Goal: Browse casually: Explore the website without a specific task or goal

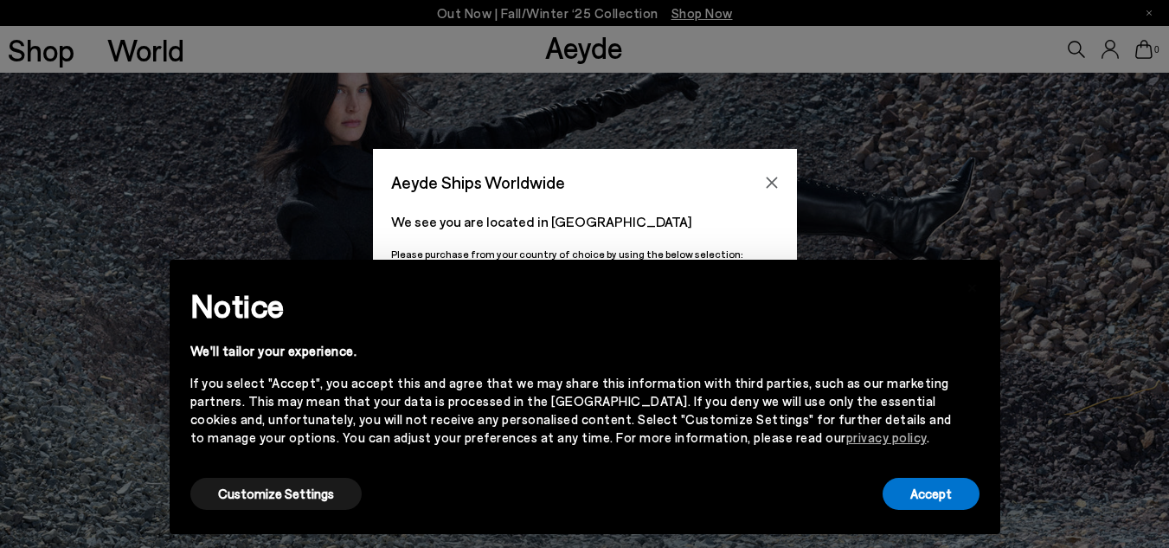
scroll to position [374, 0]
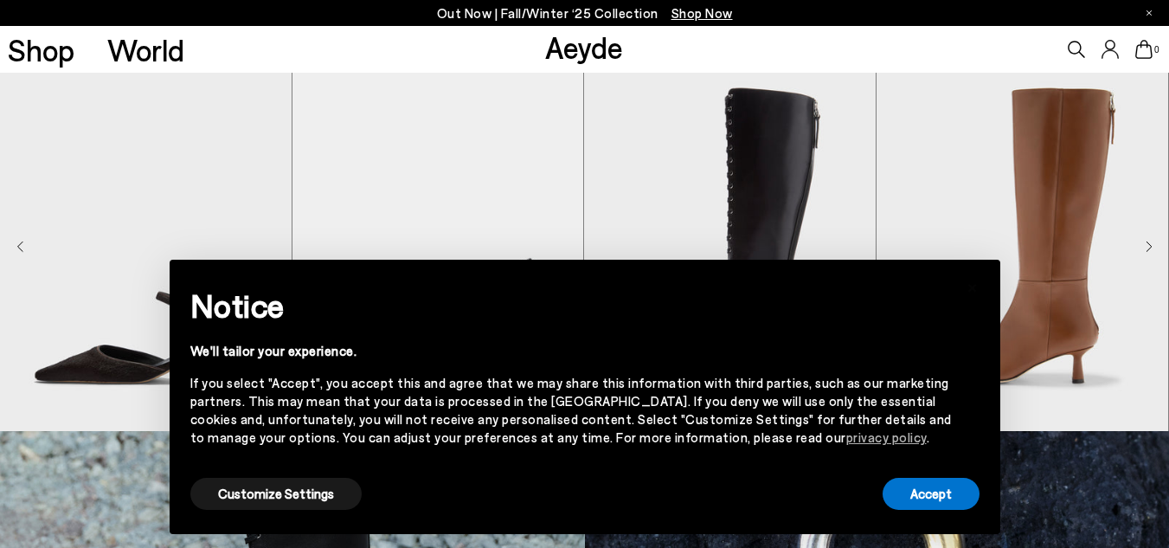
scroll to position [484, 0]
click at [930, 496] on button "Accept" at bounding box center [931, 494] width 97 height 32
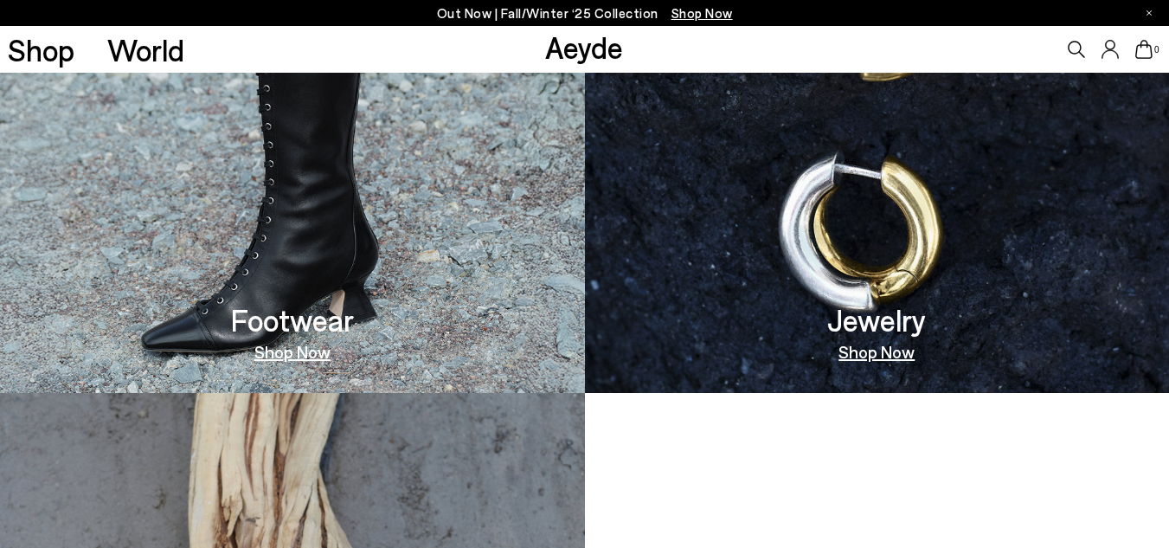
scroll to position [1044, 0]
click at [301, 284] on img at bounding box center [292, 131] width 585 height 522
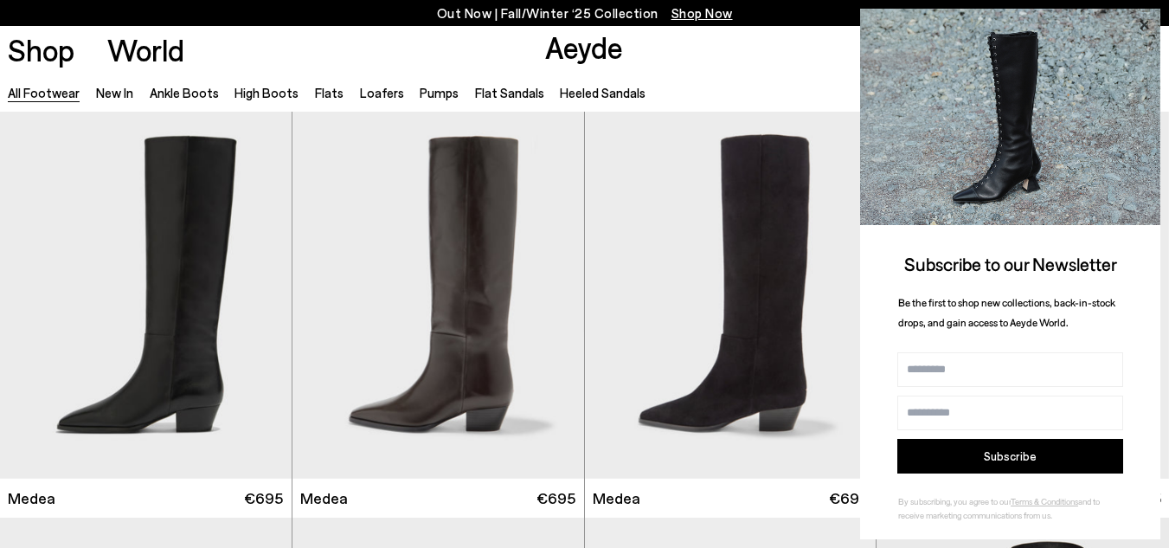
click at [1142, 24] on icon at bounding box center [1144, 25] width 22 height 22
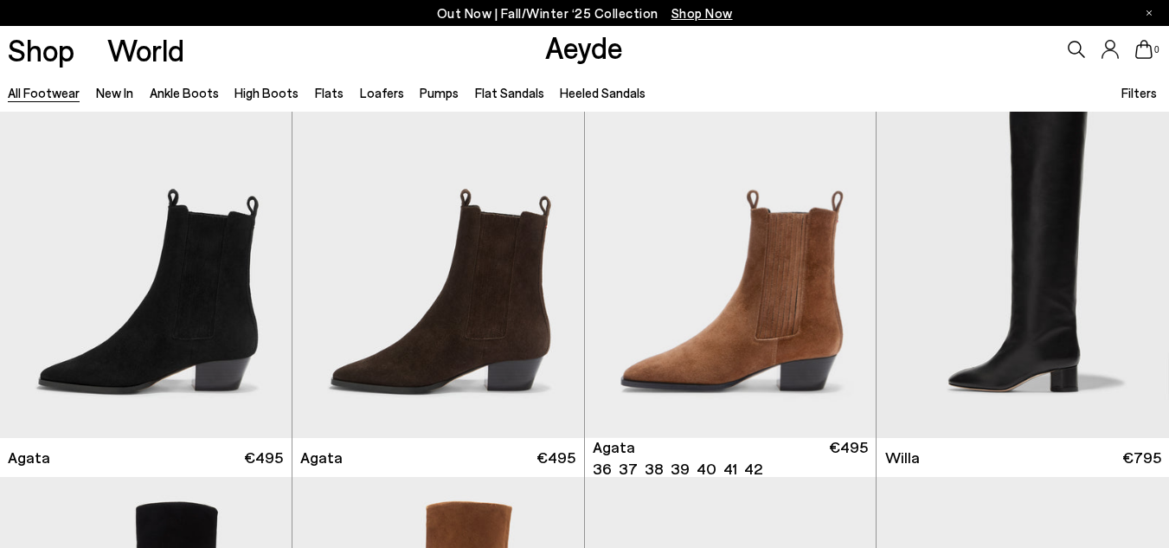
scroll to position [446, 0]
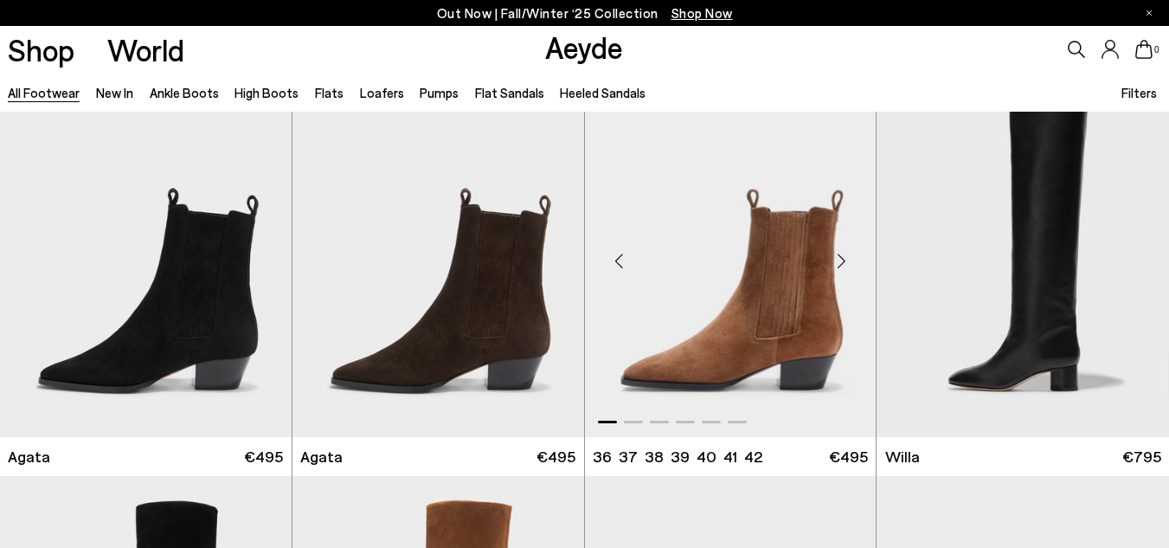
click at [841, 261] on div "Next slide" at bounding box center [841, 261] width 52 height 52
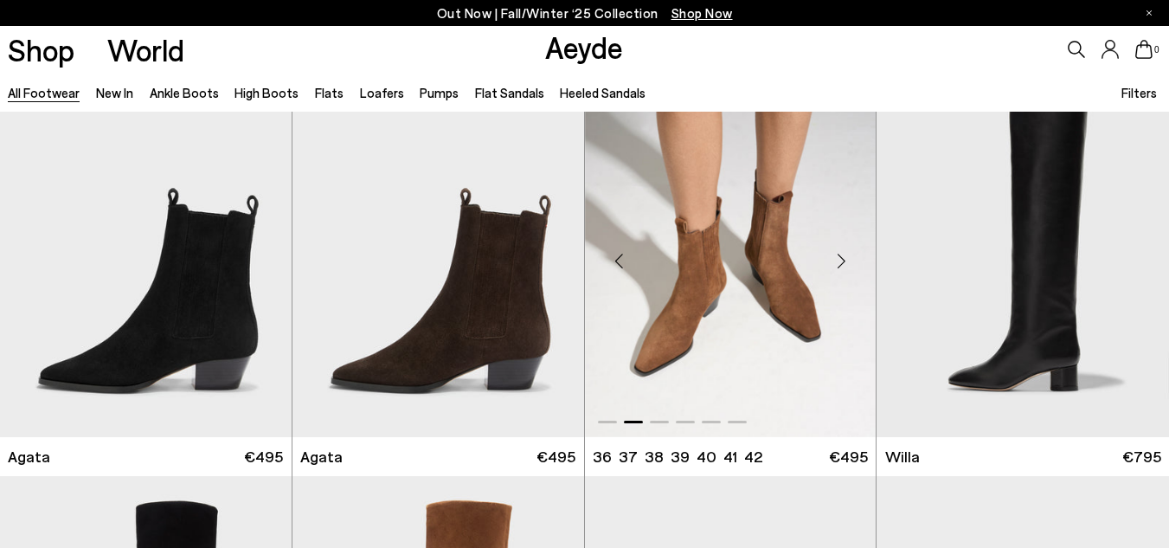
click at [841, 261] on div "Next slide" at bounding box center [841, 261] width 52 height 52
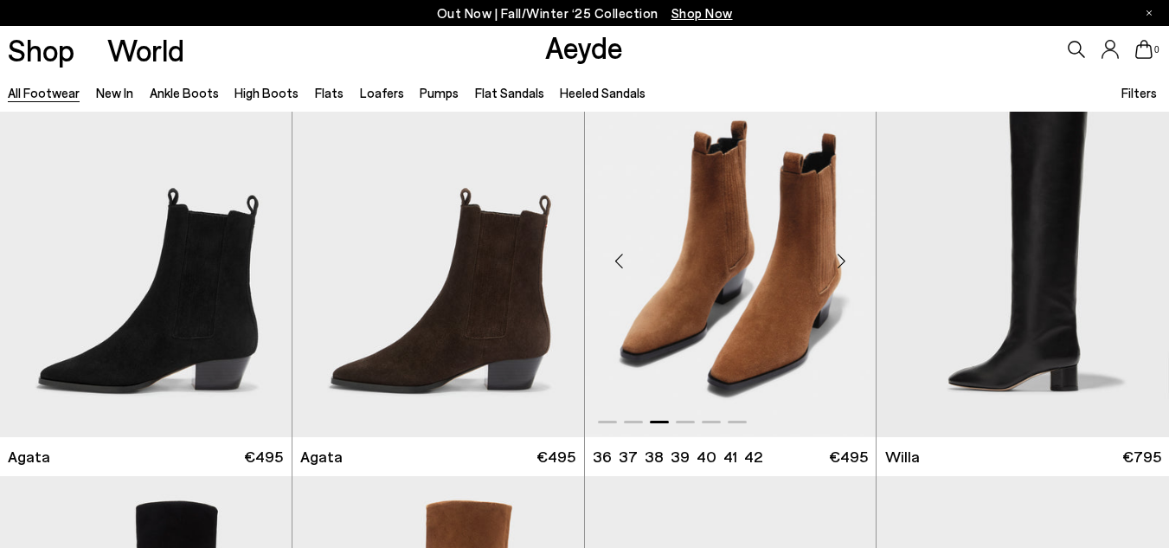
click at [841, 261] on div "Next slide" at bounding box center [841, 261] width 52 height 52
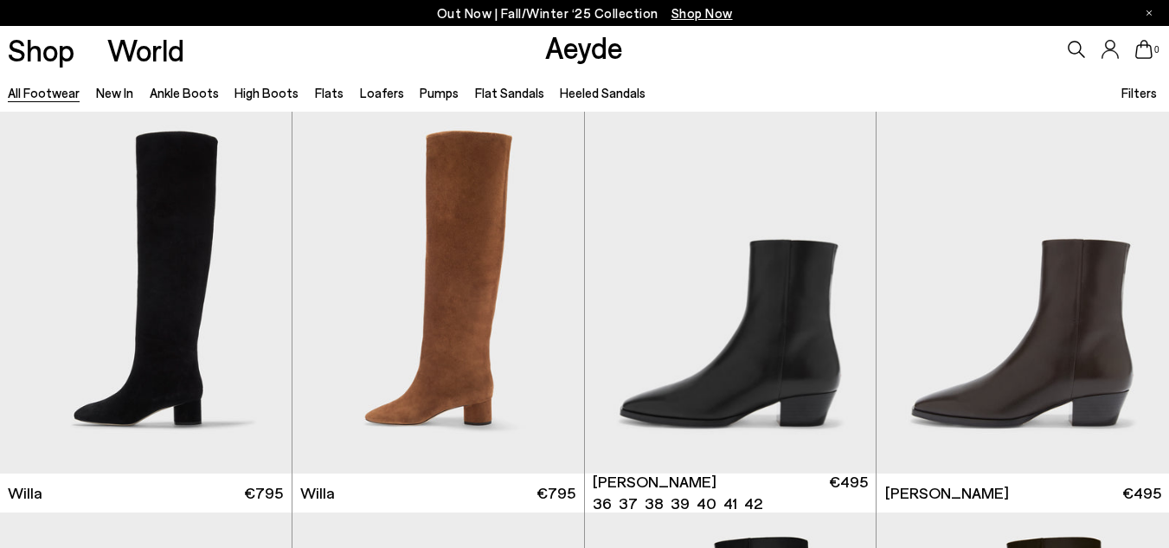
scroll to position [817, 0]
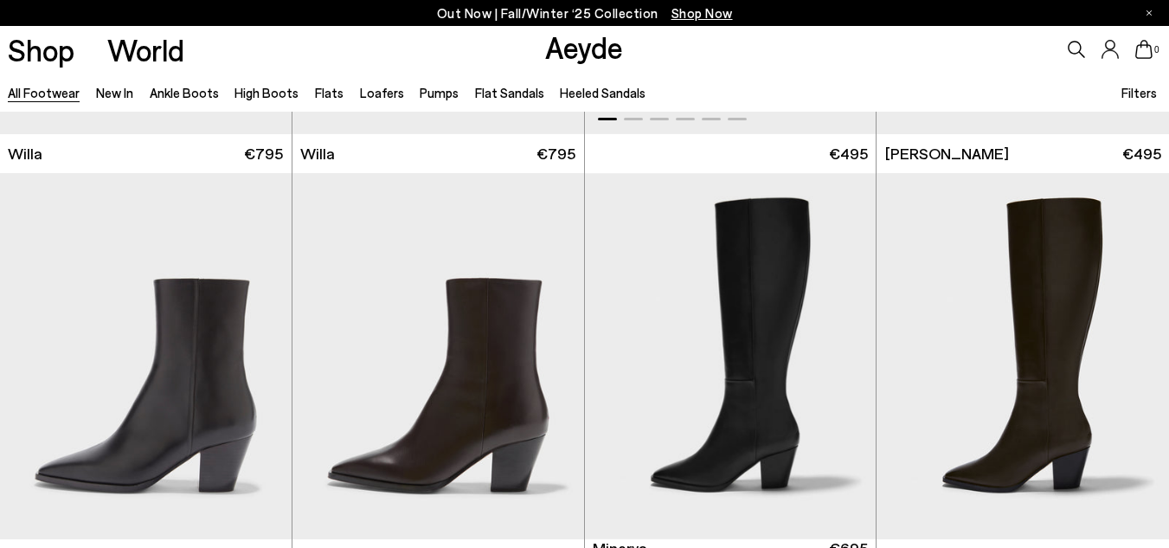
scroll to position [1492, 0]
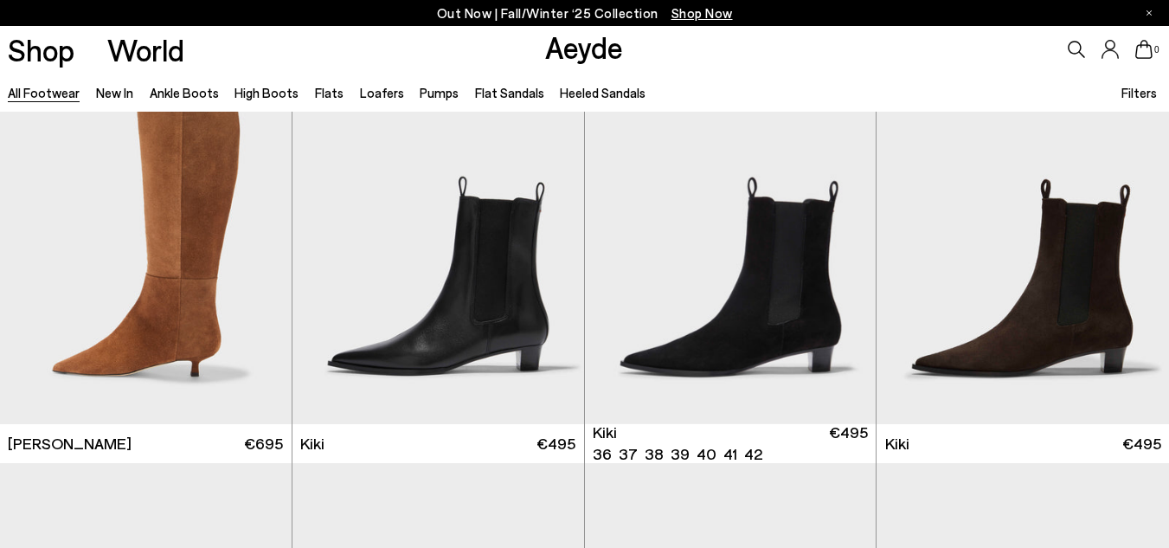
scroll to position [5731, 0]
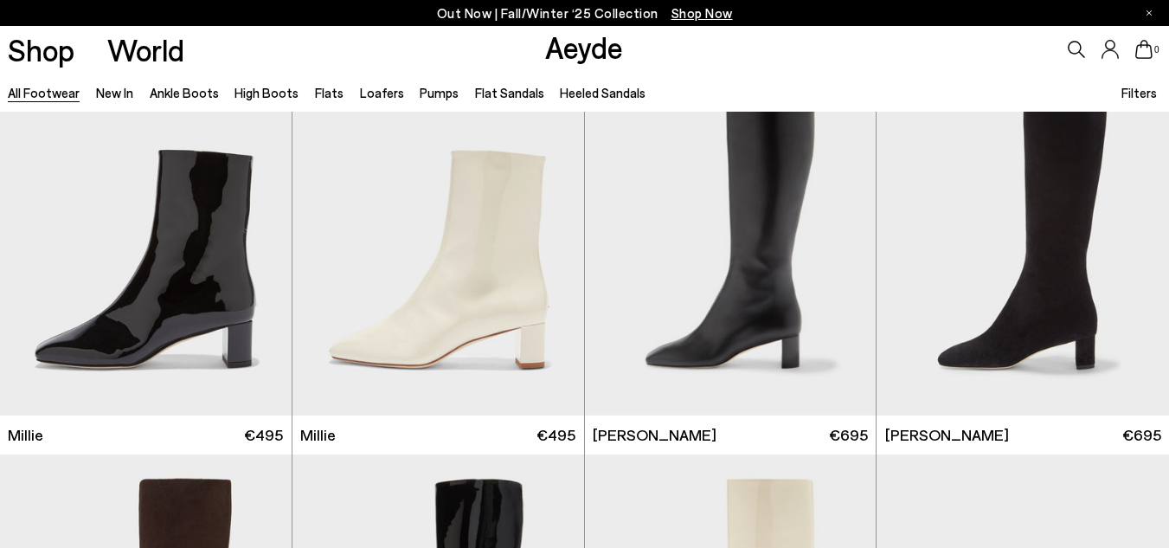
scroll to position [7396, 0]
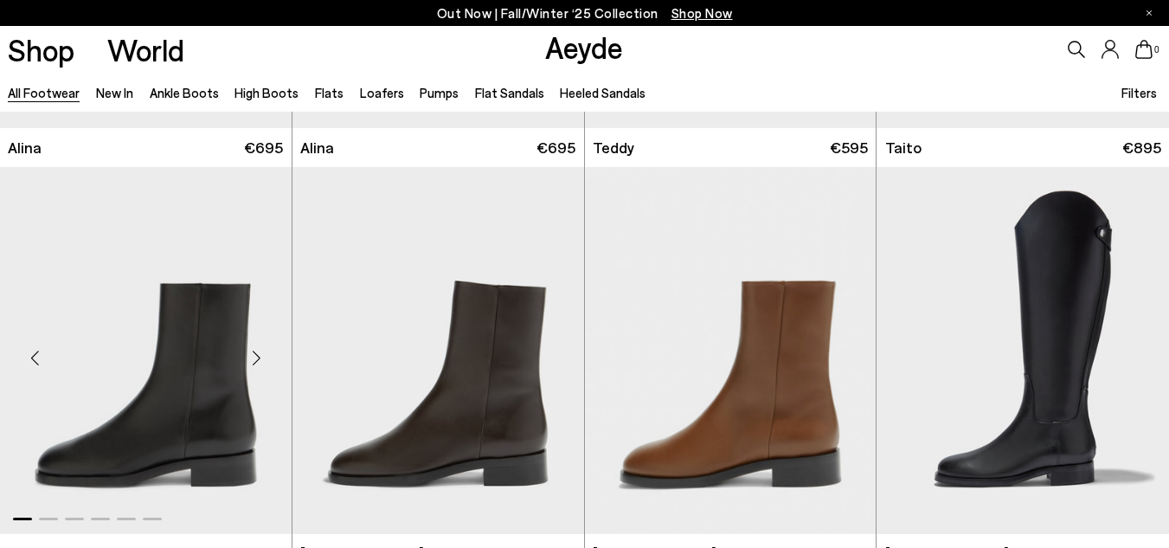
scroll to position [8985, 0]
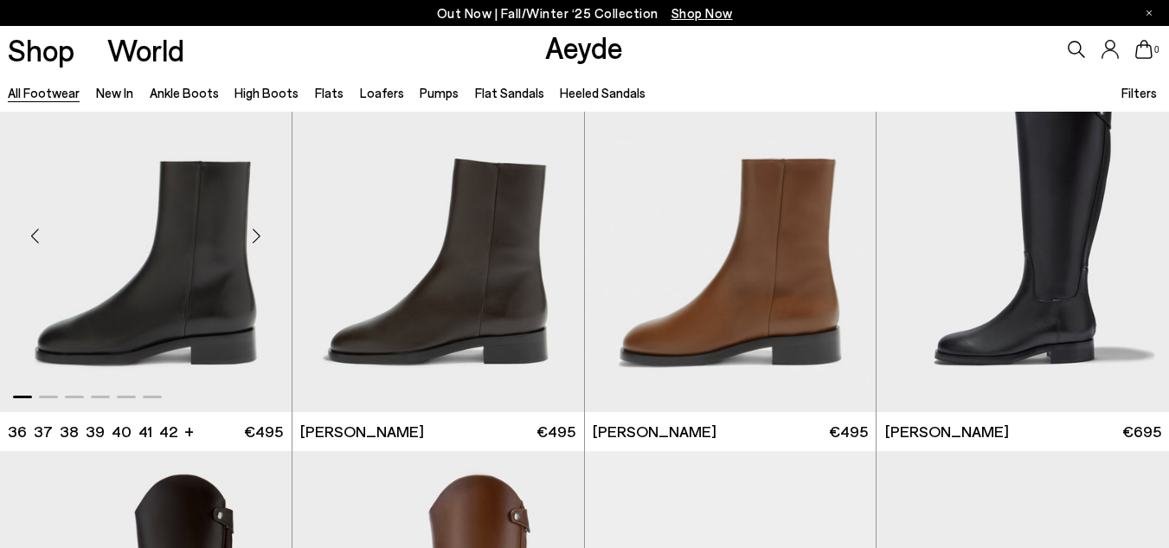
click at [256, 239] on div "Next slide" at bounding box center [257, 235] width 52 height 52
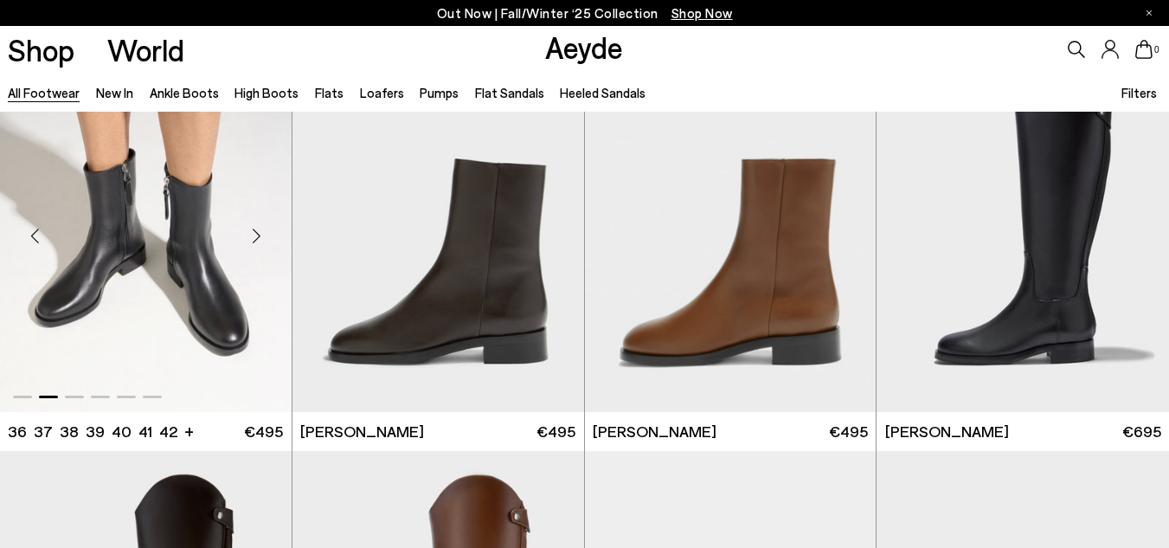
click at [256, 239] on div "Next slide" at bounding box center [257, 235] width 52 height 52
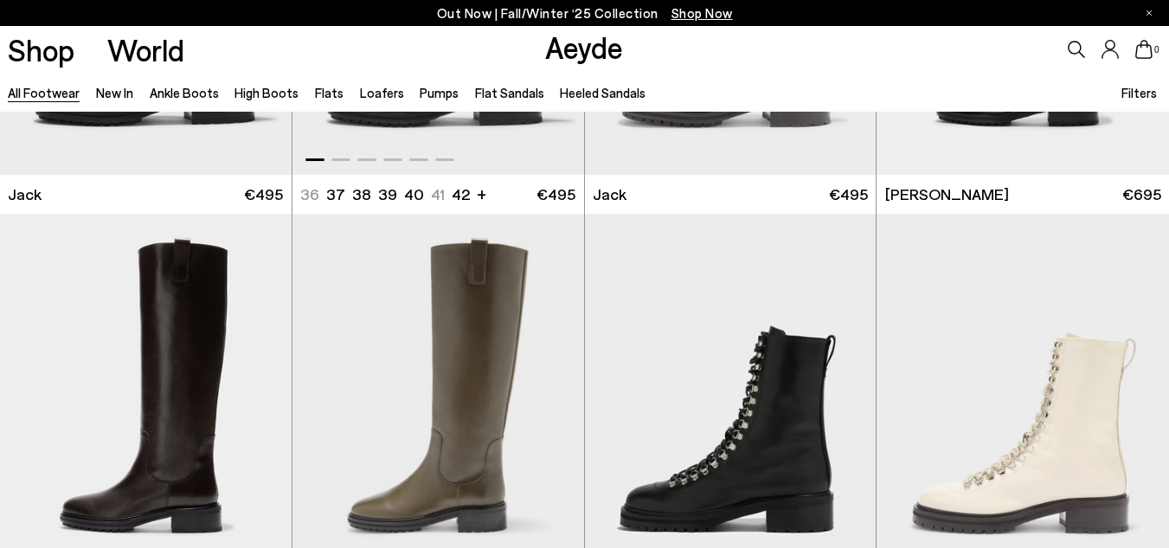
scroll to position [9733, 0]
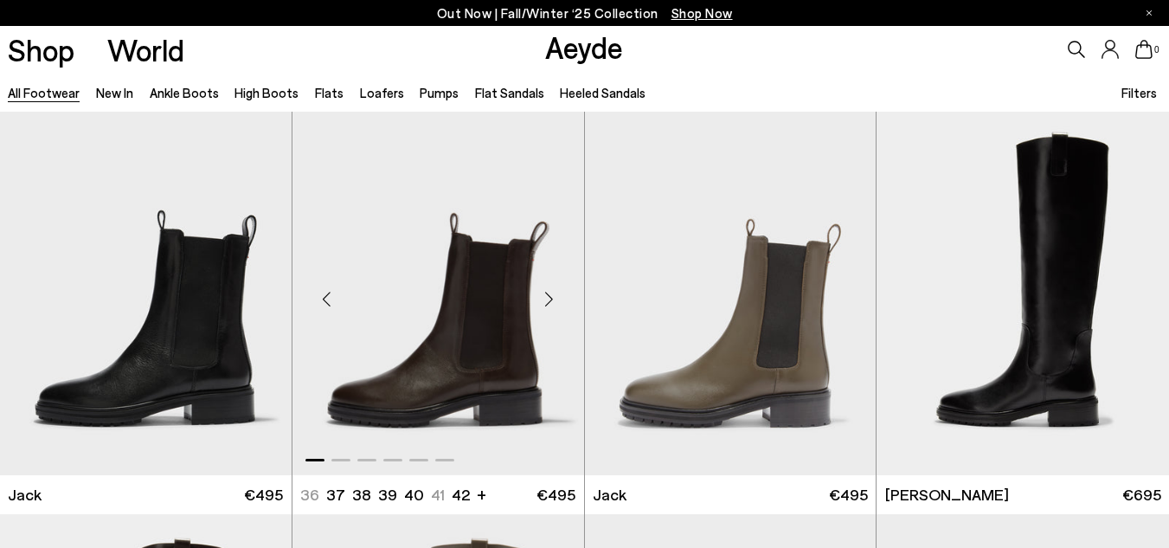
click at [543, 305] on div "Next slide" at bounding box center [550, 299] width 52 height 52
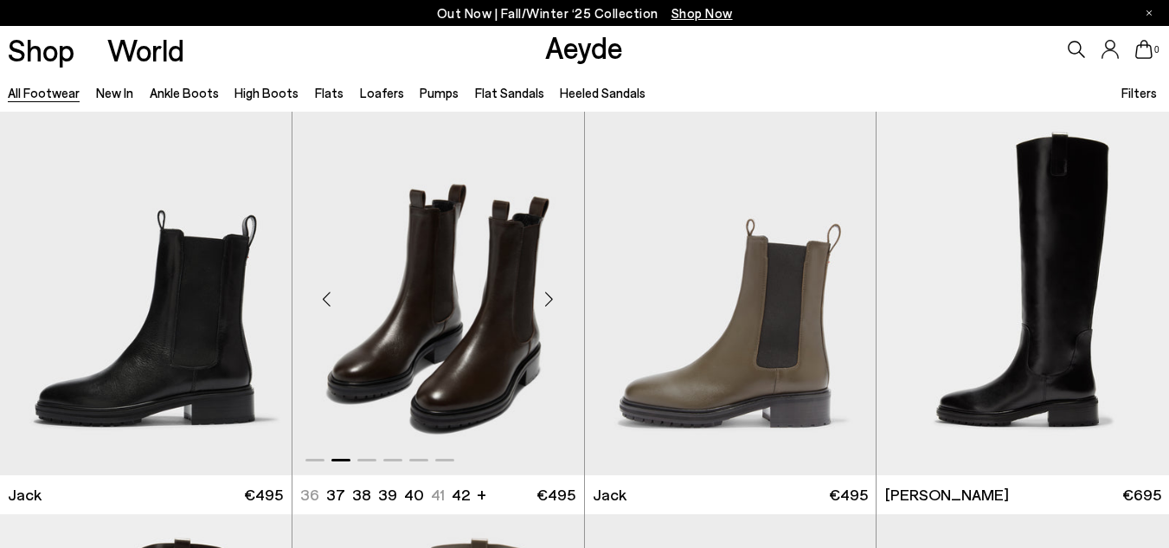
click at [543, 305] on div "Next slide" at bounding box center [550, 299] width 52 height 52
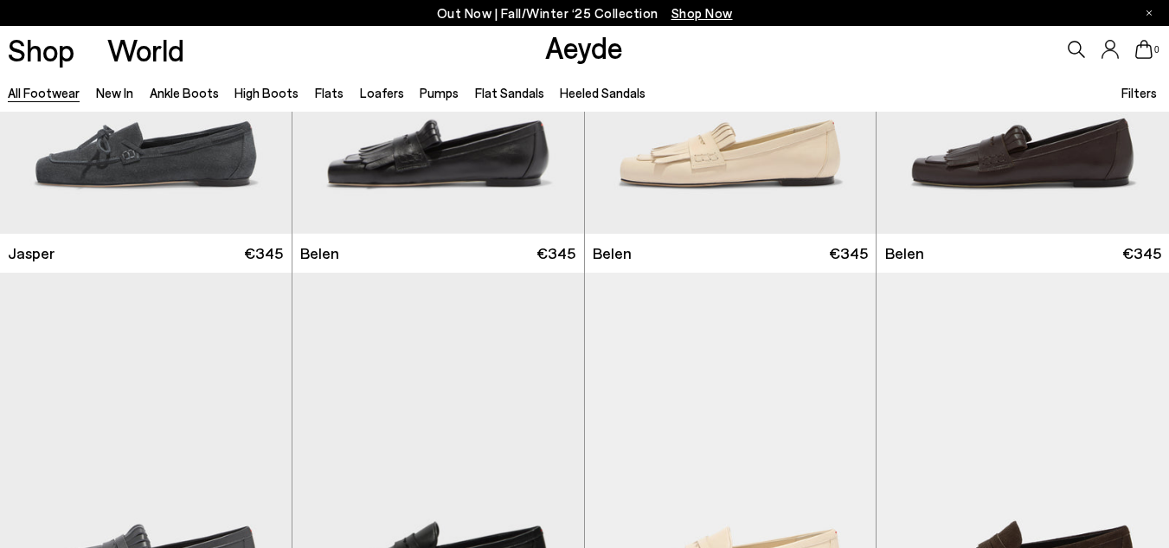
scroll to position [13115, 0]
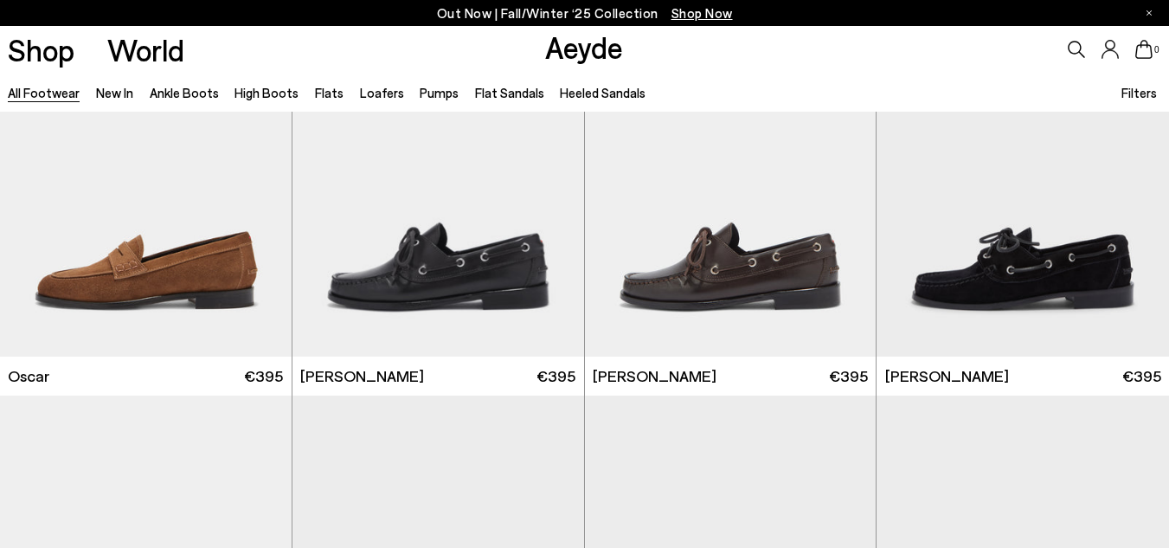
scroll to position [15256, 0]
